Goal: Find specific page/section: Find specific page/section

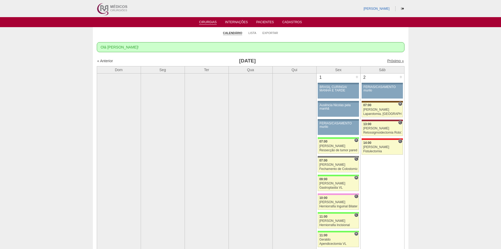
click at [387, 60] on link "Próximo »" at bounding box center [395, 61] width 17 height 4
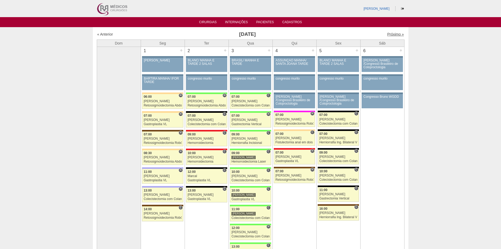
click at [388, 33] on link "Próximo »" at bounding box center [395, 34] width 17 height 4
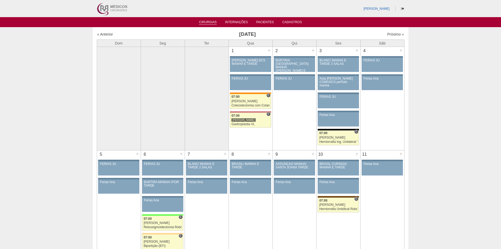
click at [210, 22] on link "Cirurgias" at bounding box center [208, 22] width 18 height 4
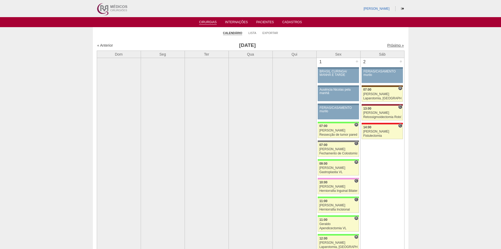
click at [388, 45] on link "Próximo »" at bounding box center [395, 45] width 17 height 4
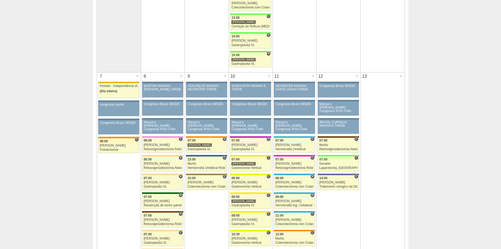
scroll to position [237, 0]
